Goal: Transaction & Acquisition: Book appointment/travel/reservation

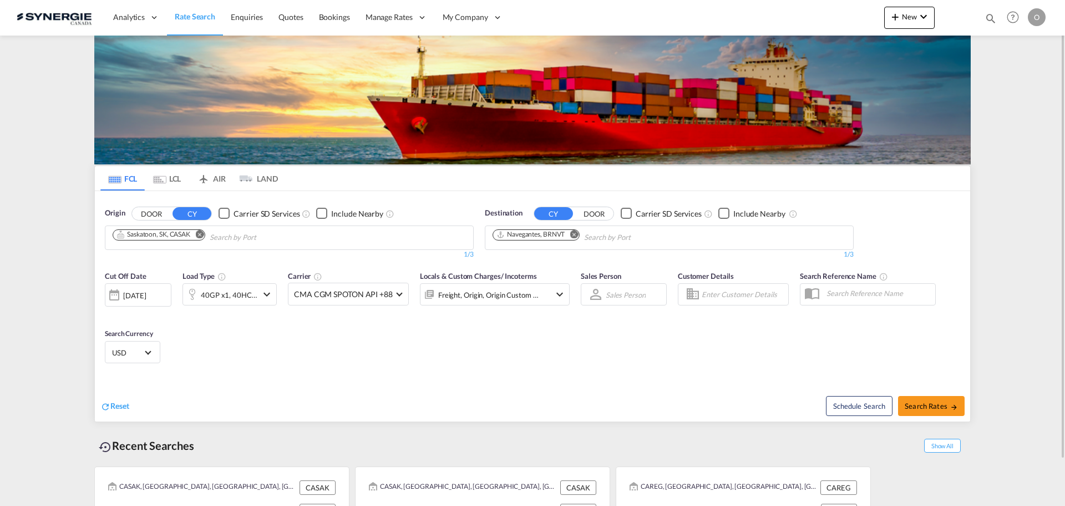
click at [987, 19] on md-icon "icon-magnify" at bounding box center [991, 18] width 12 height 12
click at [918, 26] on input at bounding box center [907, 17] width 138 height 19
paste input "SYC000013908"
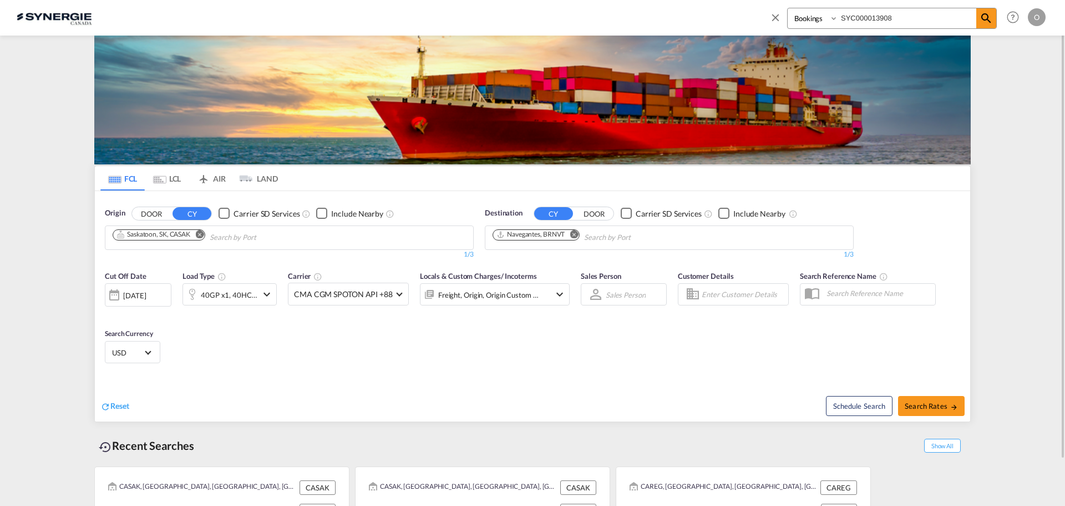
type input "SYC000013908"
click at [811, 21] on select "Bookings Quotes Enquiries" at bounding box center [814, 18] width 53 height 20
select select "Quotes"
click at [788, 8] on select "Bookings Quotes Enquiries" at bounding box center [814, 18] width 53 height 20
click at [985, 22] on md-icon "icon-magnify" at bounding box center [986, 18] width 13 height 13
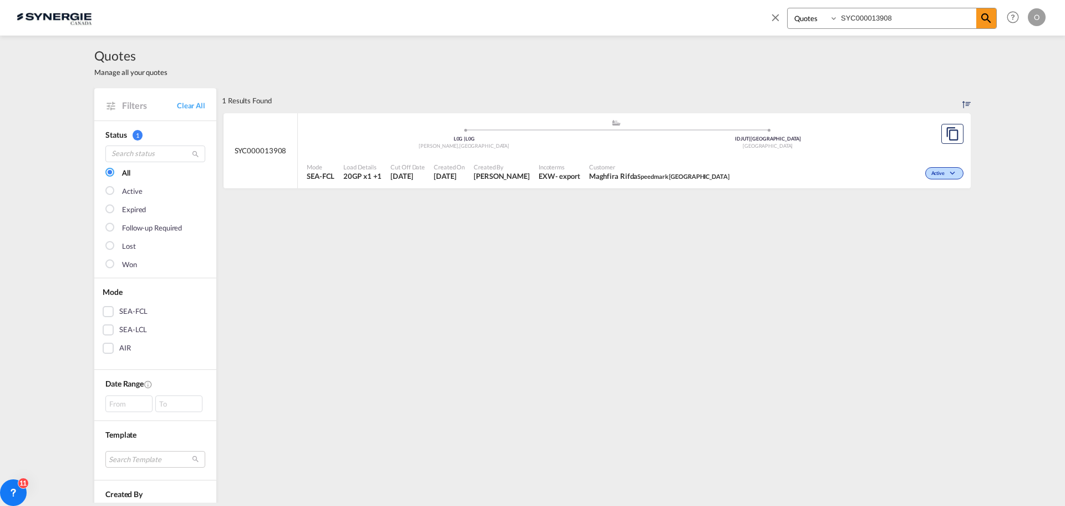
click at [589, 171] on span "Maghfira Rifda Speedmark Indonesia" at bounding box center [659, 176] width 140 height 10
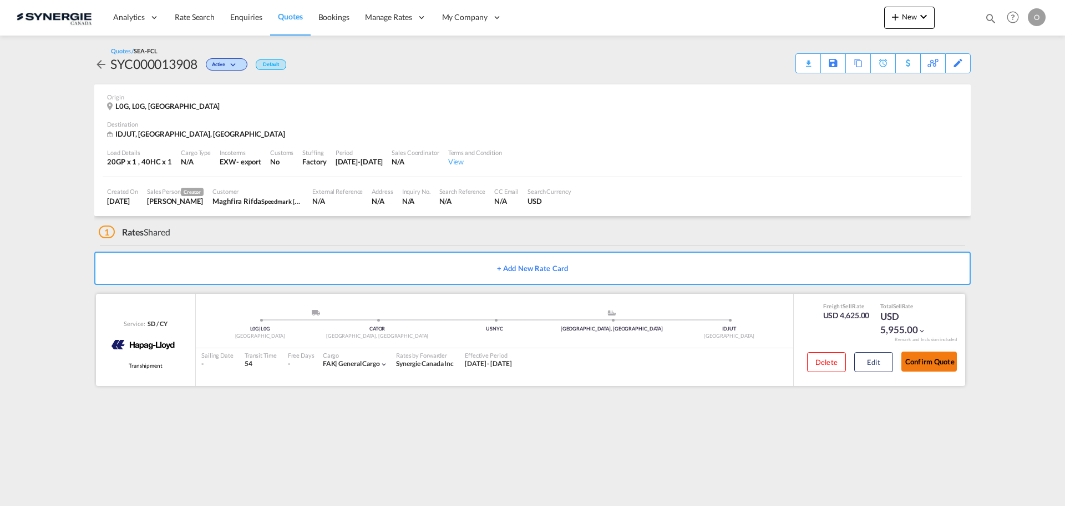
click at [938, 365] on button "Confirm Quote" at bounding box center [929, 361] width 55 height 20
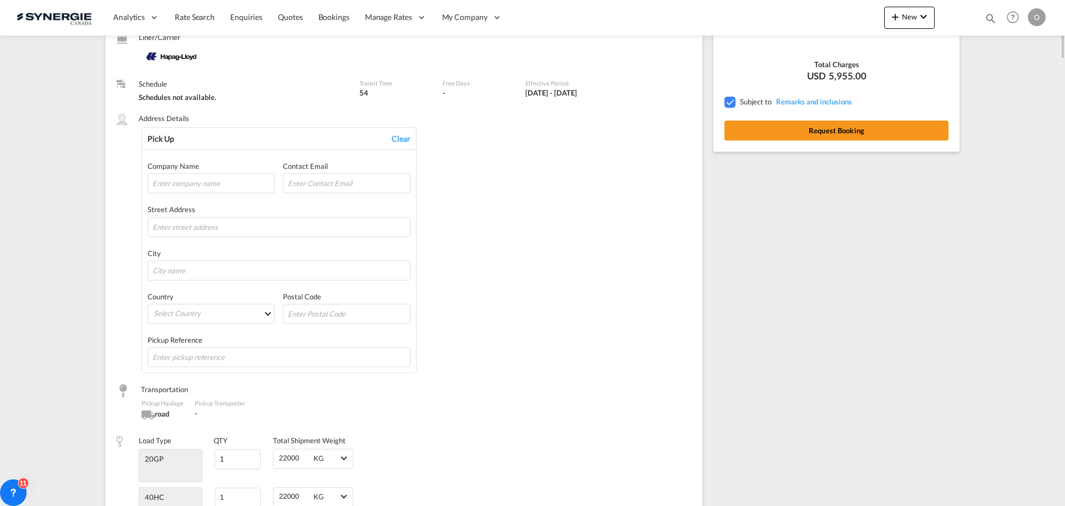
scroll to position [30, 0]
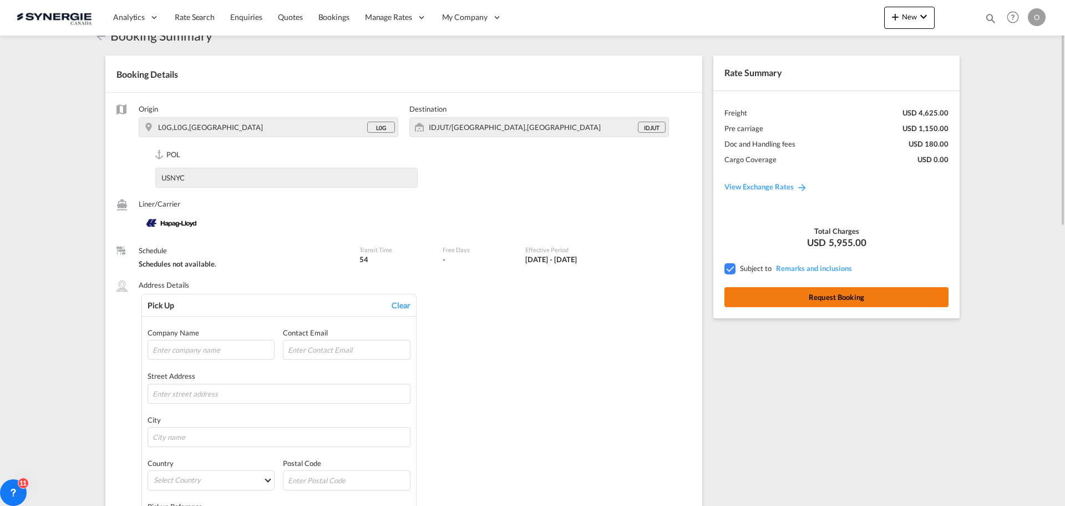
click at [819, 300] on button "Request Booking" at bounding box center [837, 297] width 224 height 20
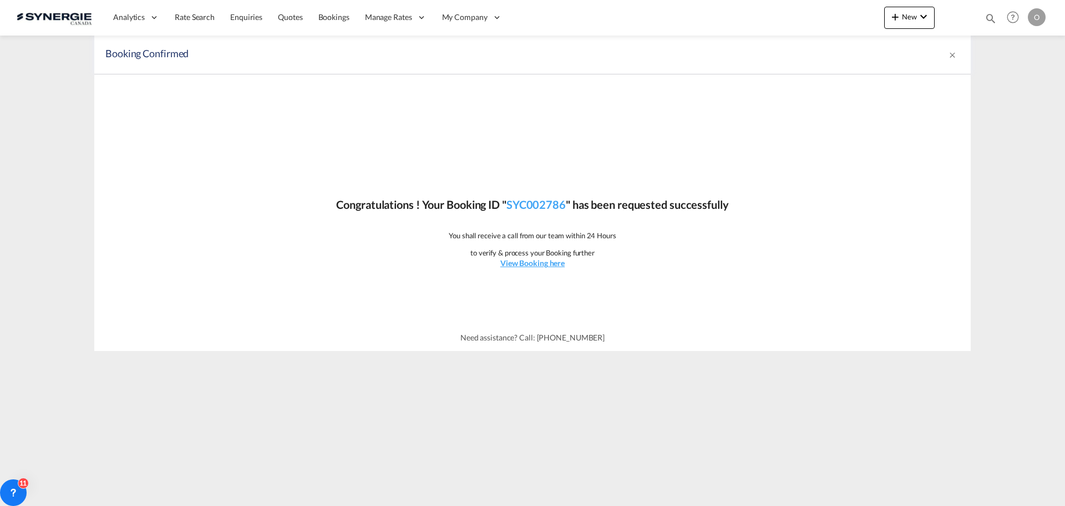
scroll to position [0, 0]
drag, startPoint x: 570, startPoint y: 202, endPoint x: 507, endPoint y: 206, distance: 63.9
click at [507, 206] on p "Congratulations ! Your Booking ID " SYC002786 " has been requested successfully" at bounding box center [532, 204] width 392 height 16
copy p "SYC002786"
click at [529, 204] on link "SYC002786" at bounding box center [536, 204] width 59 height 13
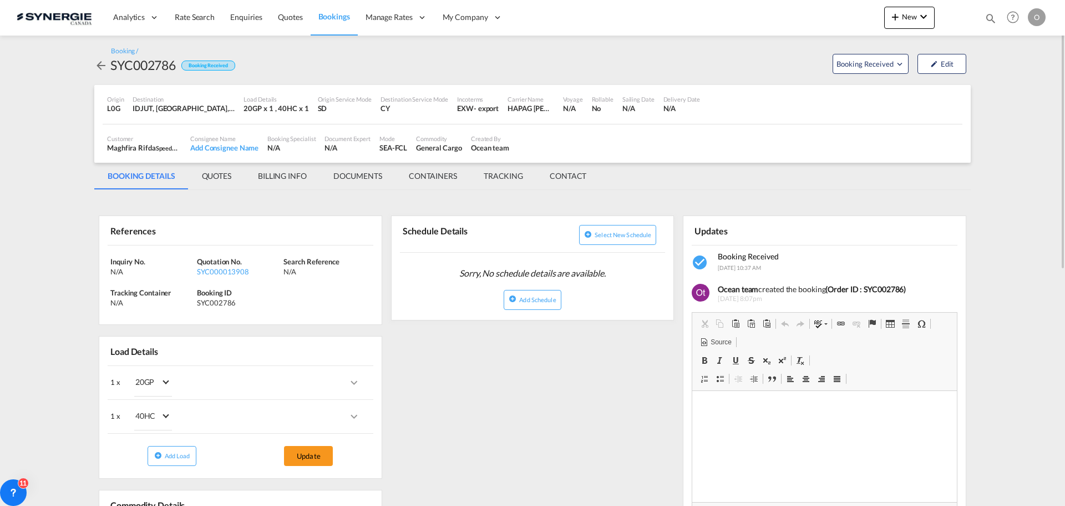
click at [220, 176] on md-tab-item "QUOTES" at bounding box center [217, 176] width 56 height 27
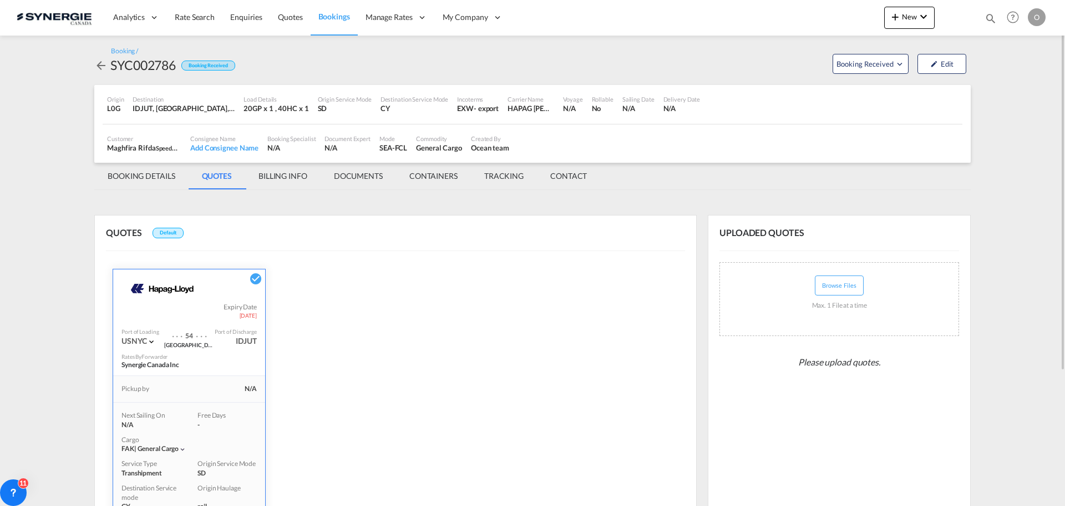
scroll to position [185, 0]
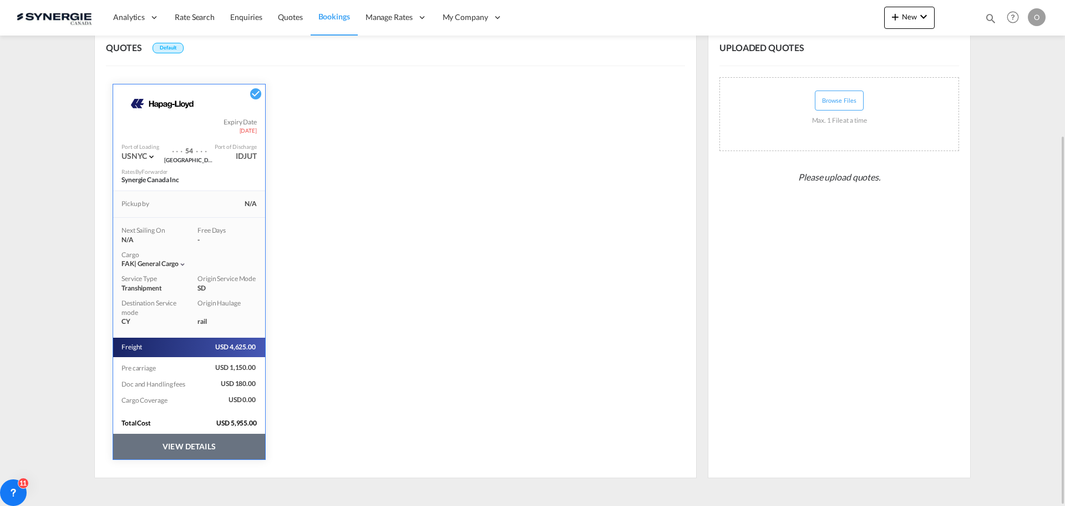
click at [236, 440] on button "VIEW DETAILS" at bounding box center [189, 446] width 152 height 26
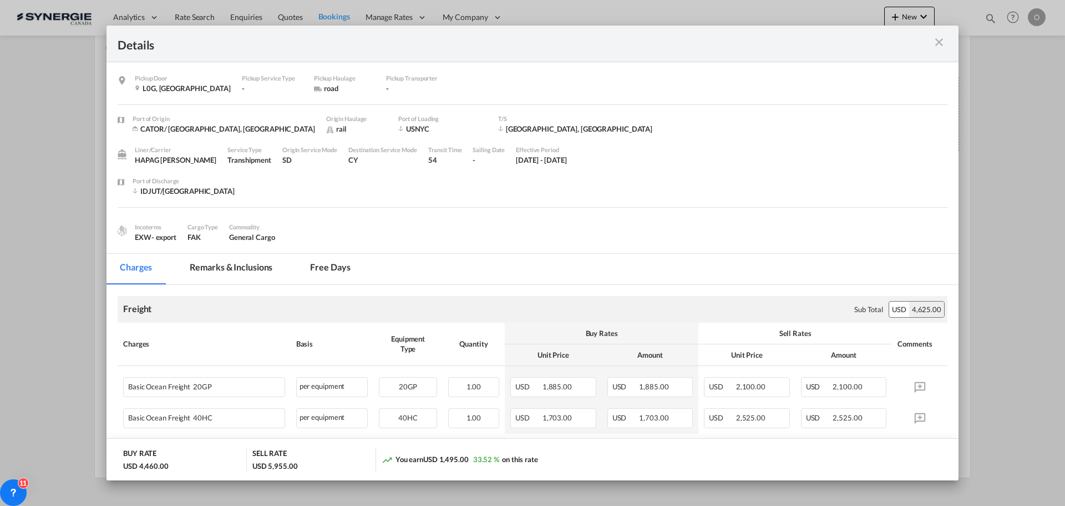
click at [254, 262] on md-tab-item "Remarks & Inclusions" at bounding box center [230, 269] width 109 height 31
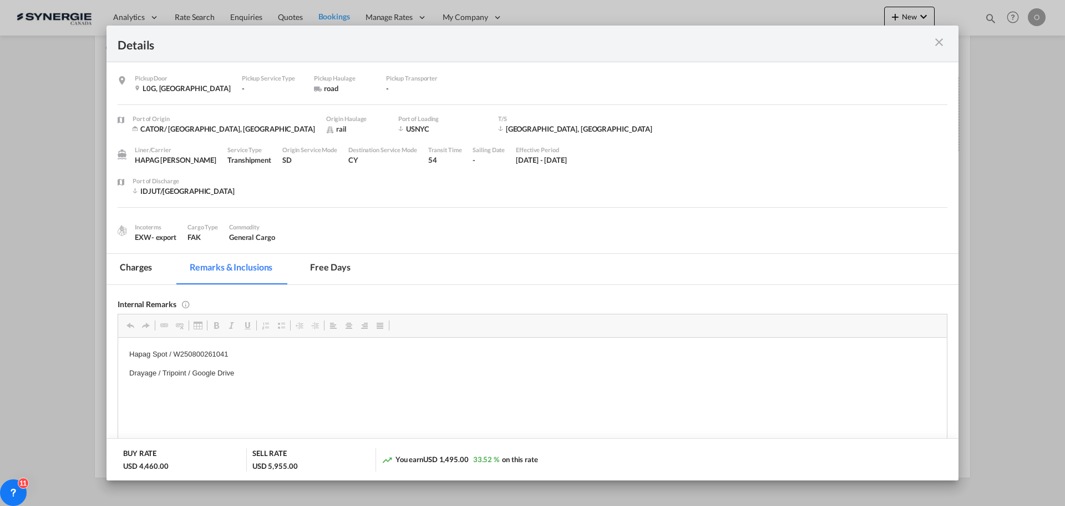
scroll to position [55, 0]
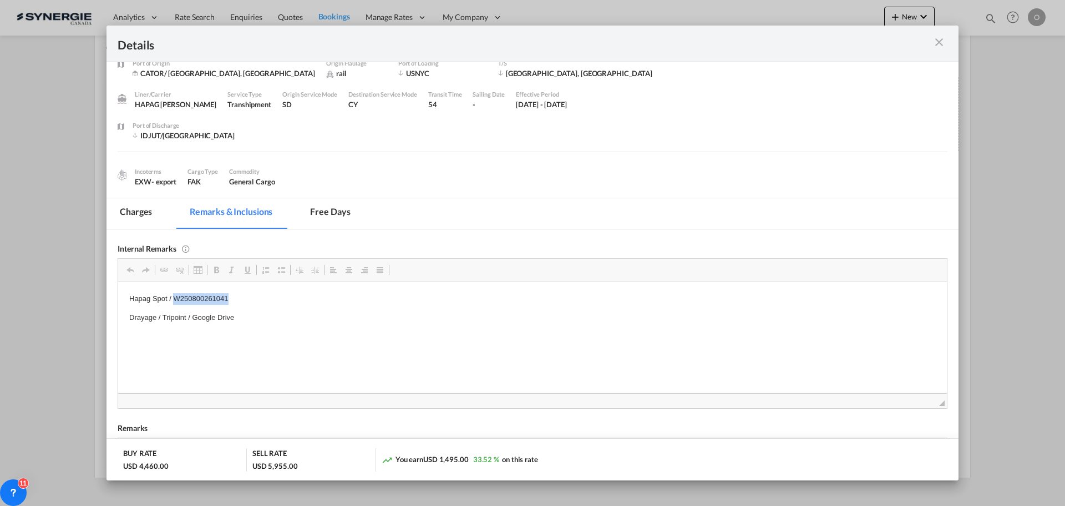
click at [211, 295] on p "Hapag Spot / W250800261041" at bounding box center [532, 298] width 807 height 12
copy p "W250800261041"
click at [137, 219] on md-tab-item "Charges" at bounding box center [136, 213] width 59 height 31
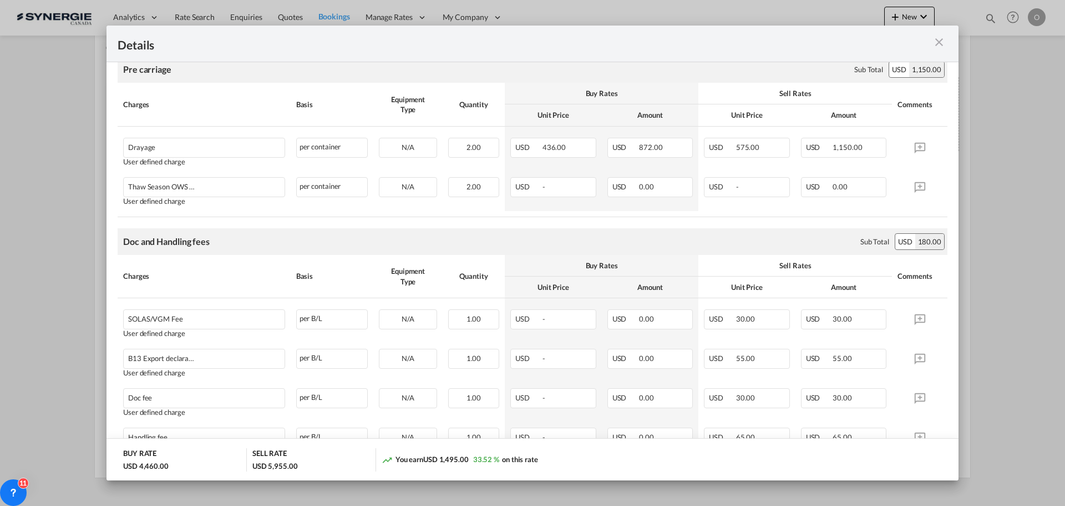
scroll to position [368, 0]
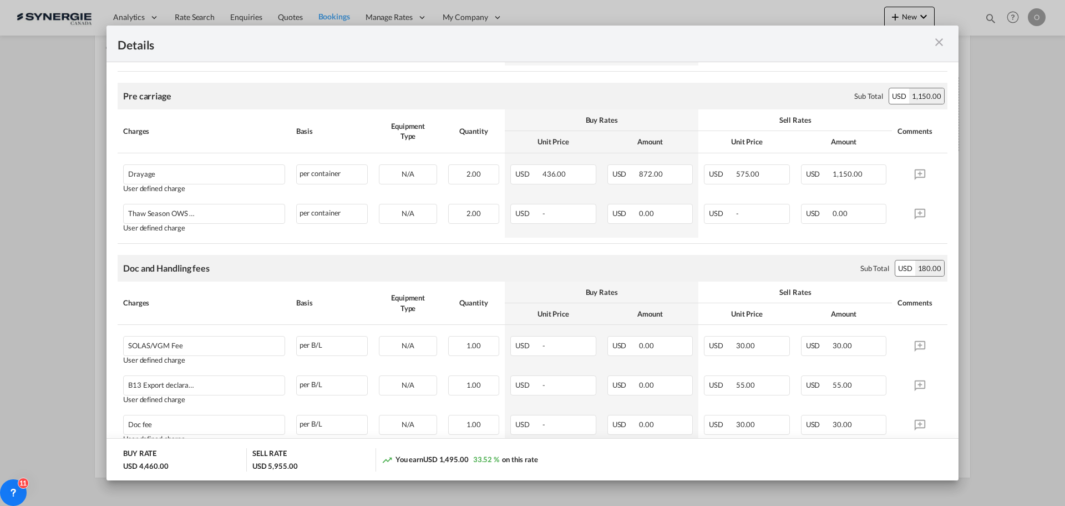
click at [935, 43] on md-icon "icon-close m-3 fg-AAA8AD cursor" at bounding box center [939, 42] width 13 height 13
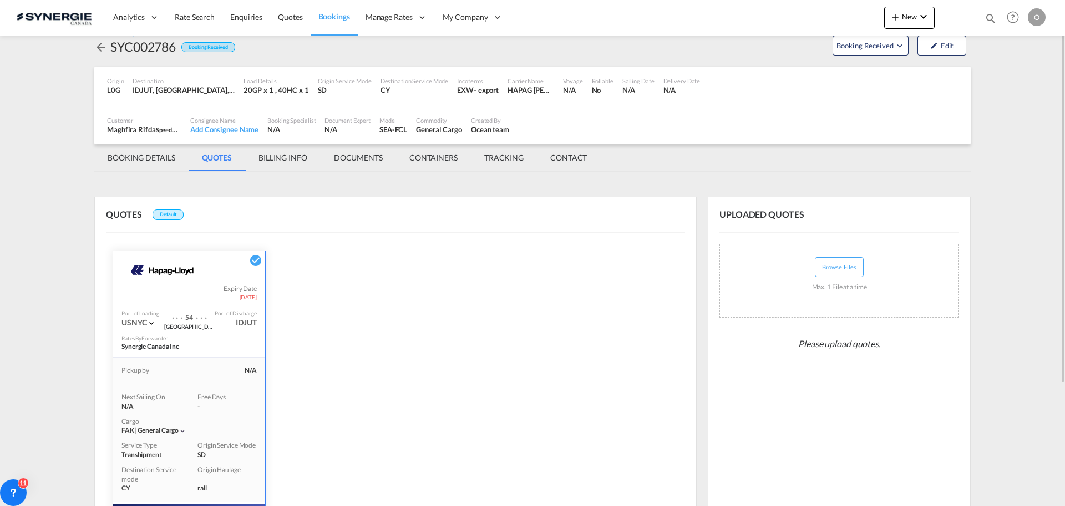
scroll to position [0, 0]
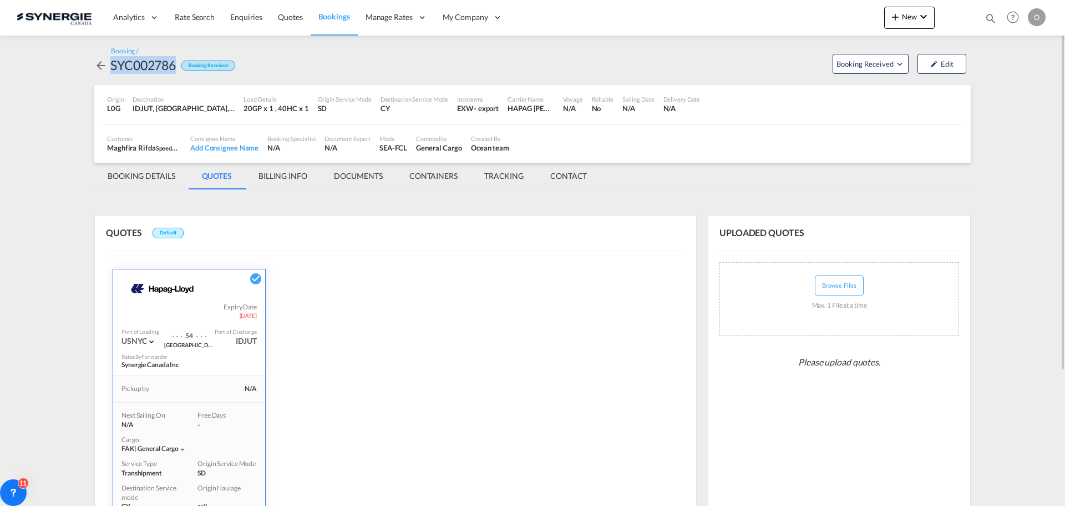
drag, startPoint x: 176, startPoint y: 67, endPoint x: 103, endPoint y: 67, distance: 73.3
click at [103, 67] on div "SYC002786 Booking Received" at bounding box center [164, 65] width 141 height 18
copy div "SYC002786"
